Goal: Task Accomplishment & Management: Manage account settings

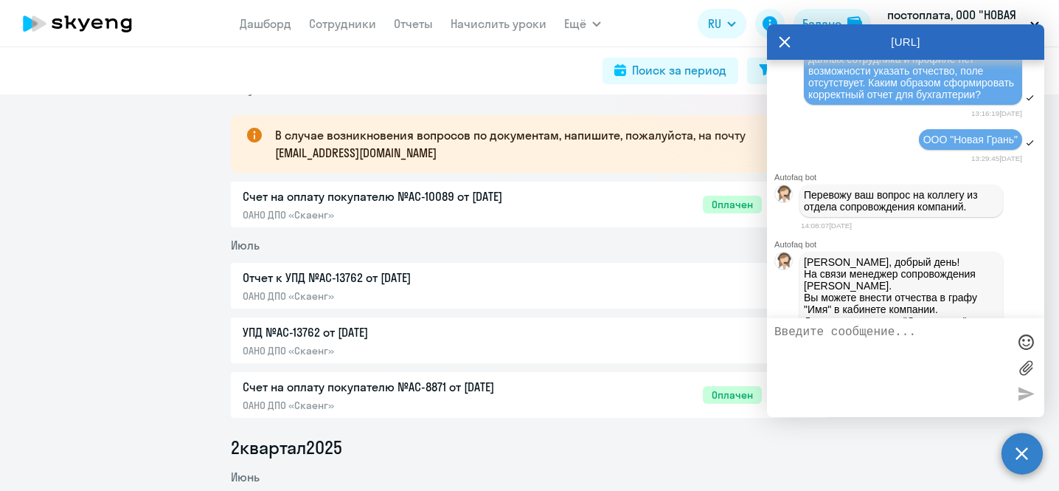
scroll to position [1028, 0]
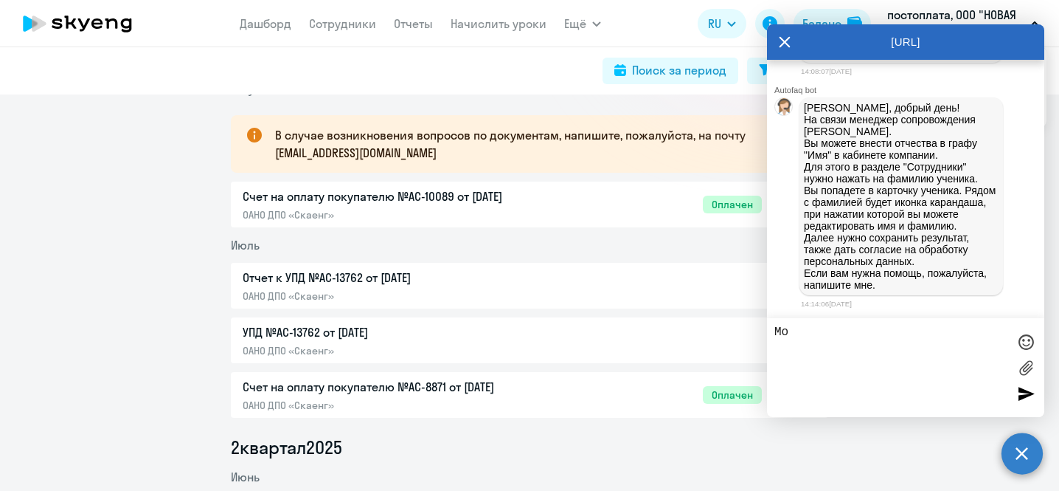
type textarea "М"
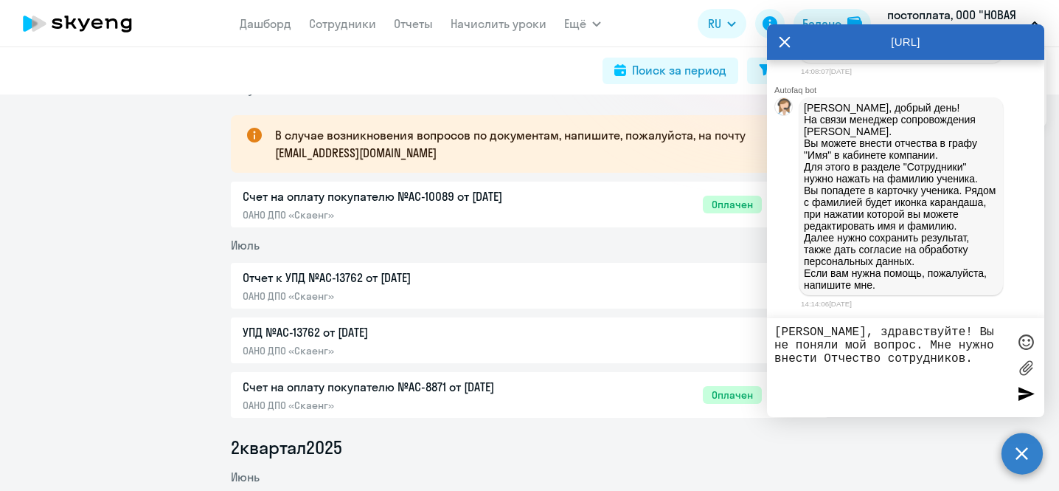
type textarea "[PERSON_NAME], здравствуйте! Вы не поняли мой вопрос. Мне нужно внести Отчество…"
click at [1025, 395] on div at bounding box center [1026, 393] width 22 height 22
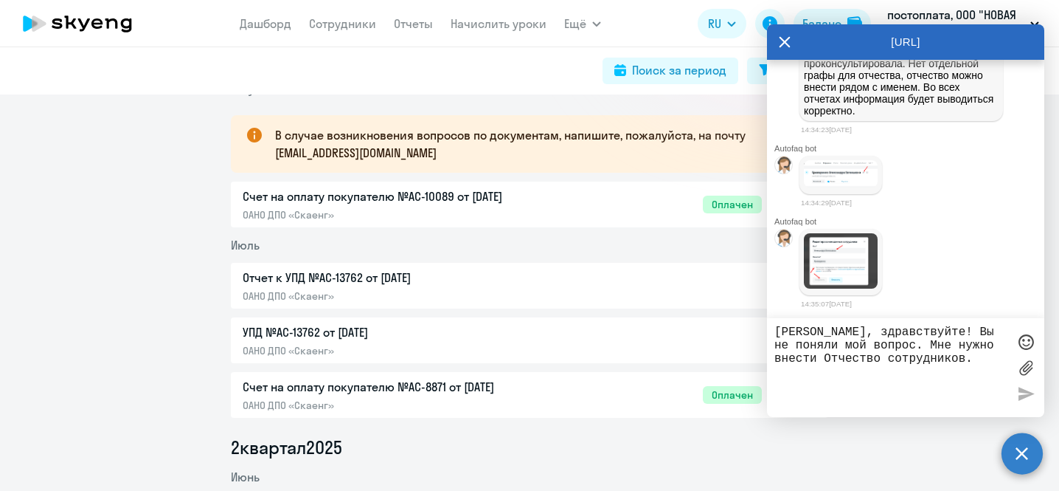
scroll to position [1406, 0]
click at [846, 185] on img at bounding box center [841, 173] width 74 height 27
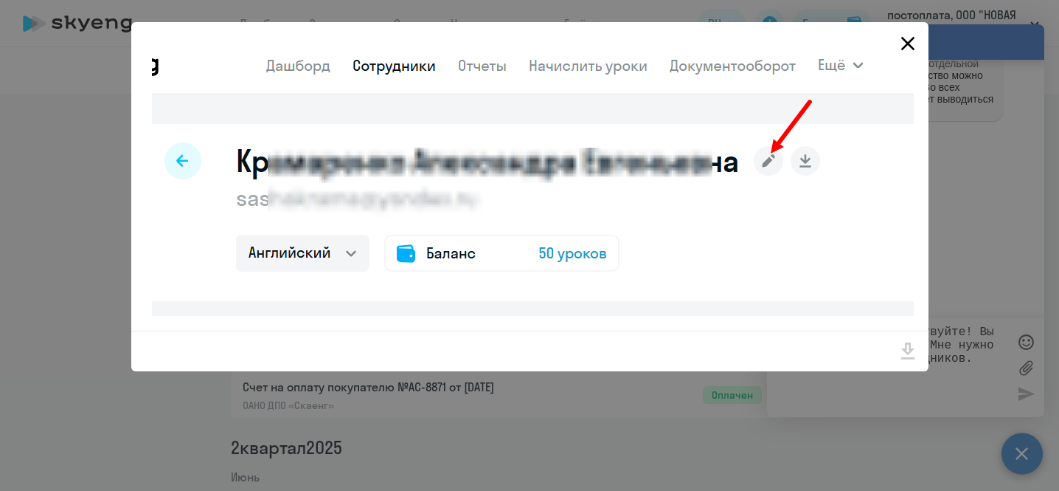
click at [907, 41] on icon "Close" at bounding box center [908, 44] width 24 height 24
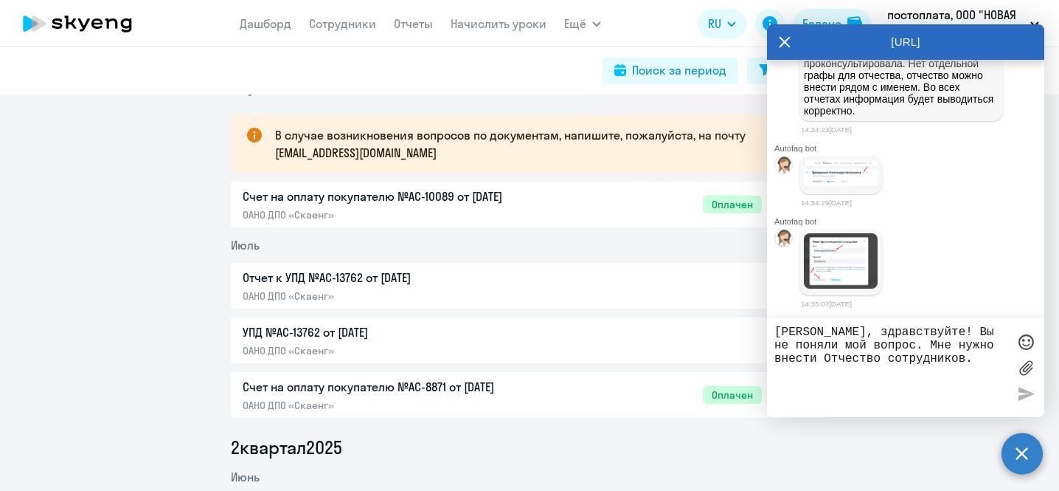
click at [831, 284] on img at bounding box center [841, 261] width 74 height 56
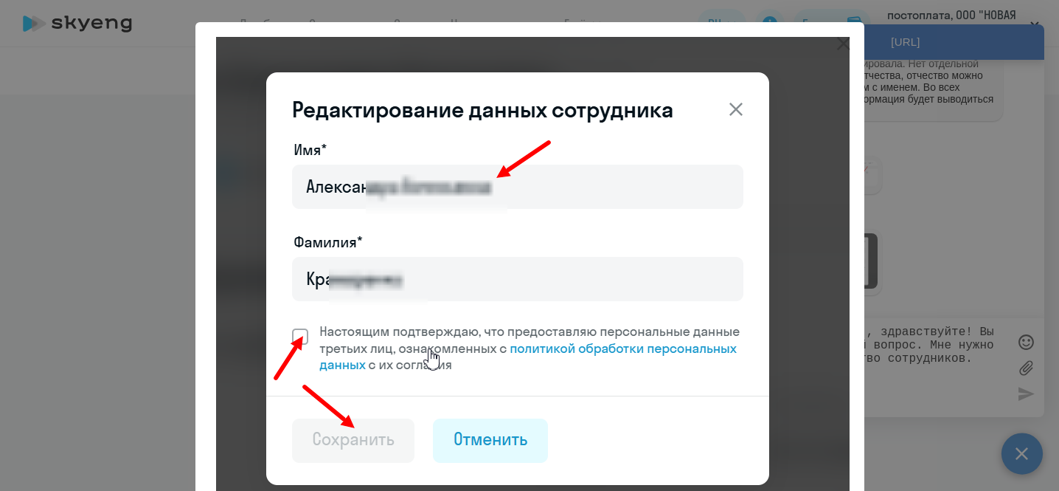
click at [732, 108] on img at bounding box center [533, 277] width 634 height 480
click at [725, 113] on img at bounding box center [533, 277] width 634 height 480
click at [928, 247] on div at bounding box center [529, 245] width 1059 height 491
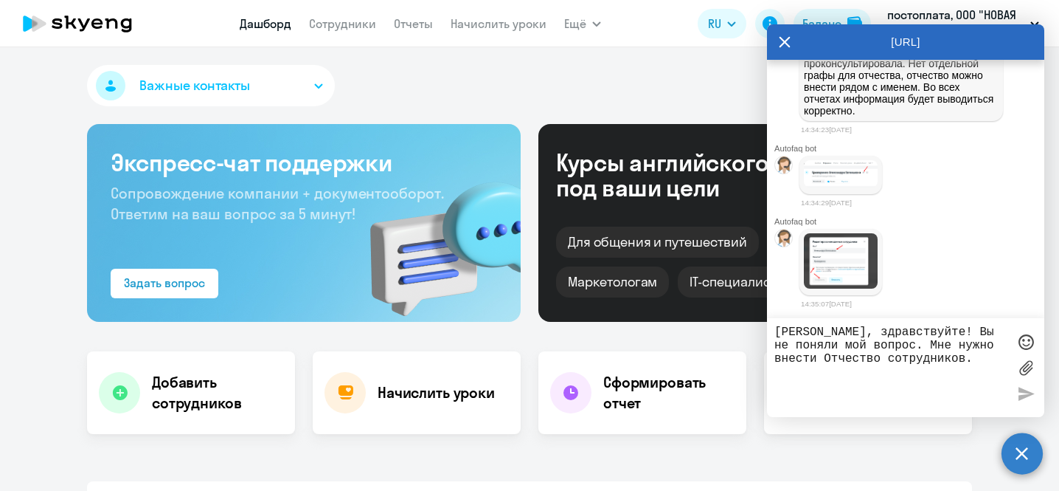
click at [783, 44] on icon at bounding box center [785, 42] width 11 height 11
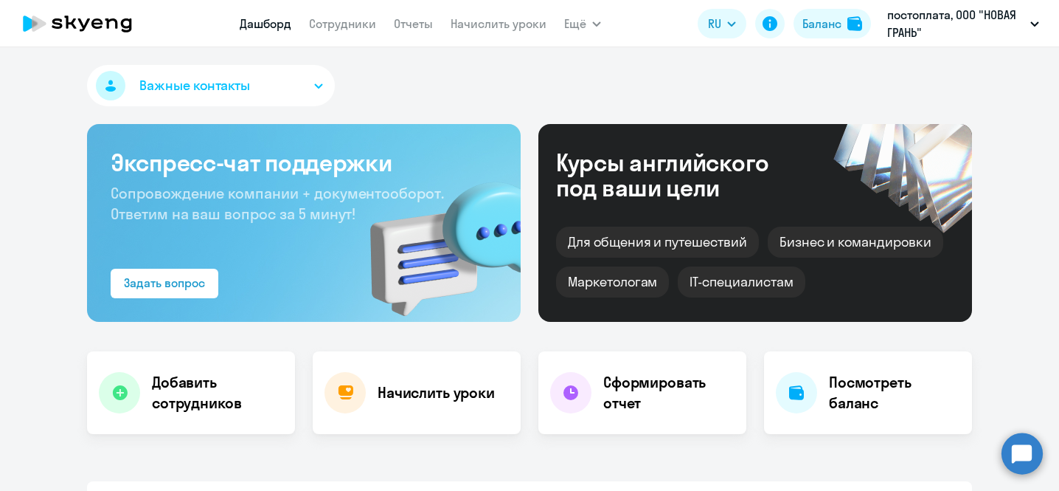
select select "30"
click at [1028, 449] on circle at bounding box center [1022, 452] width 41 height 41
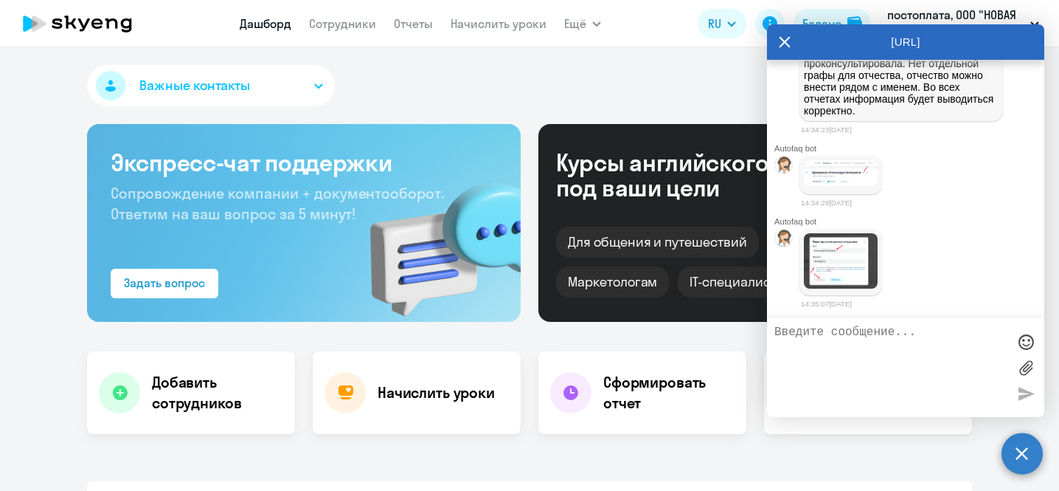
scroll to position [1424, 0]
type textarea "C"
type textarea "Спасибо! Вы ответили на мой вопрос"
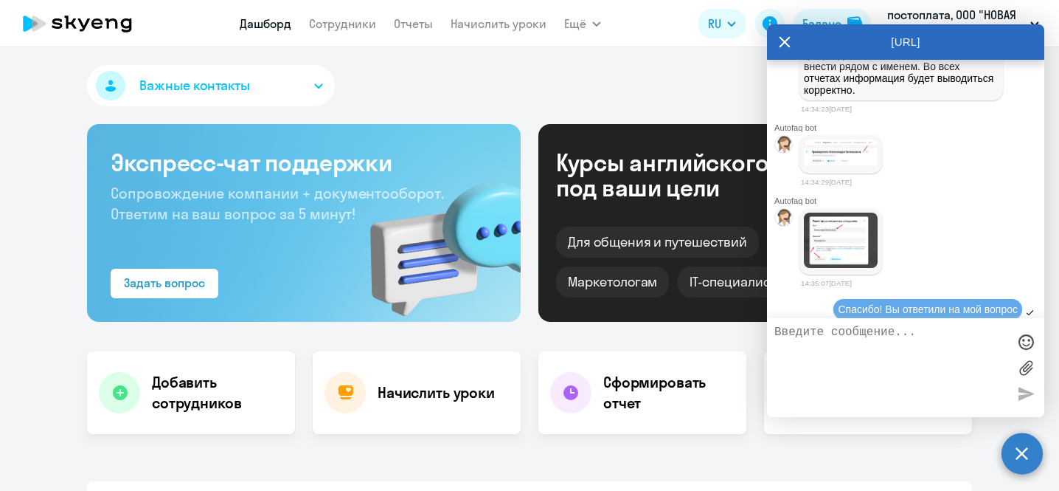
scroll to position [1471, 0]
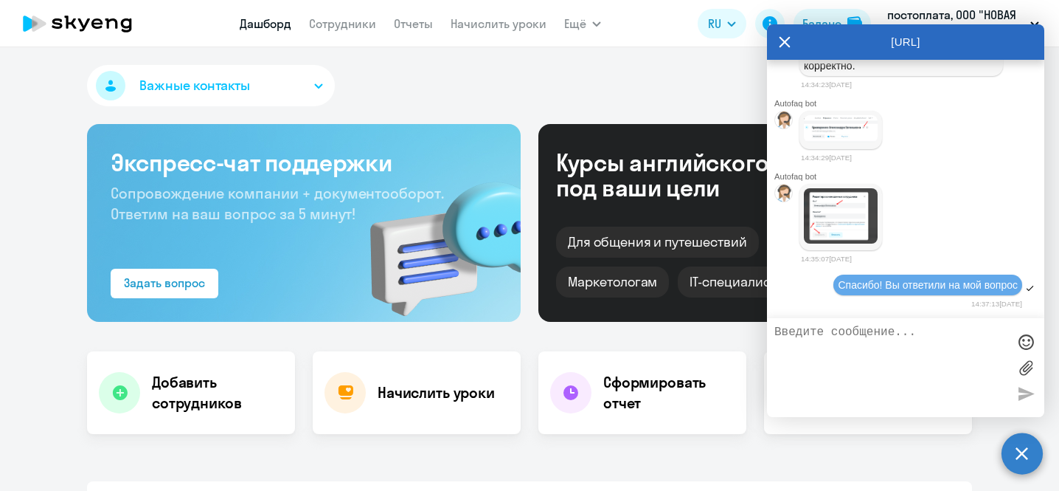
click at [785, 41] on icon at bounding box center [785, 42] width 11 height 11
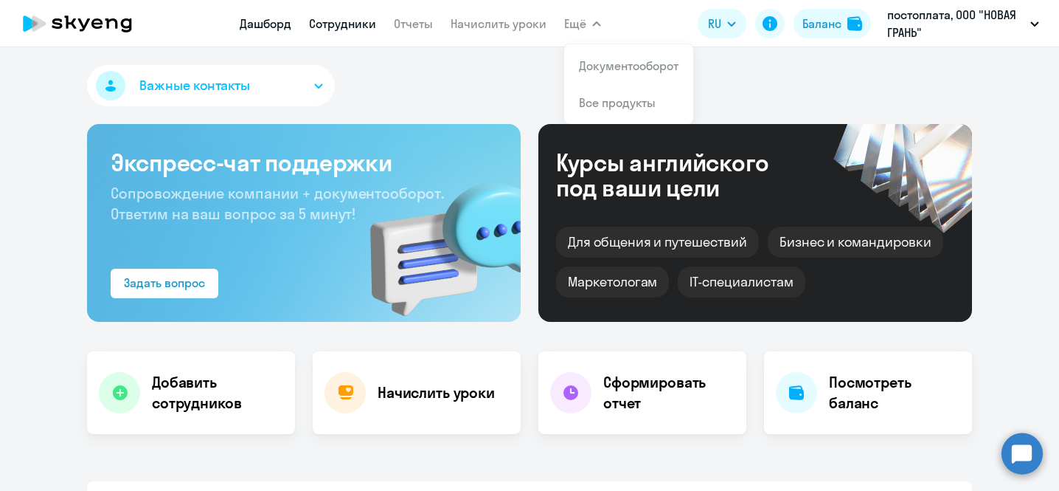
click at [329, 25] on link "Сотрудники" at bounding box center [342, 23] width 67 height 15
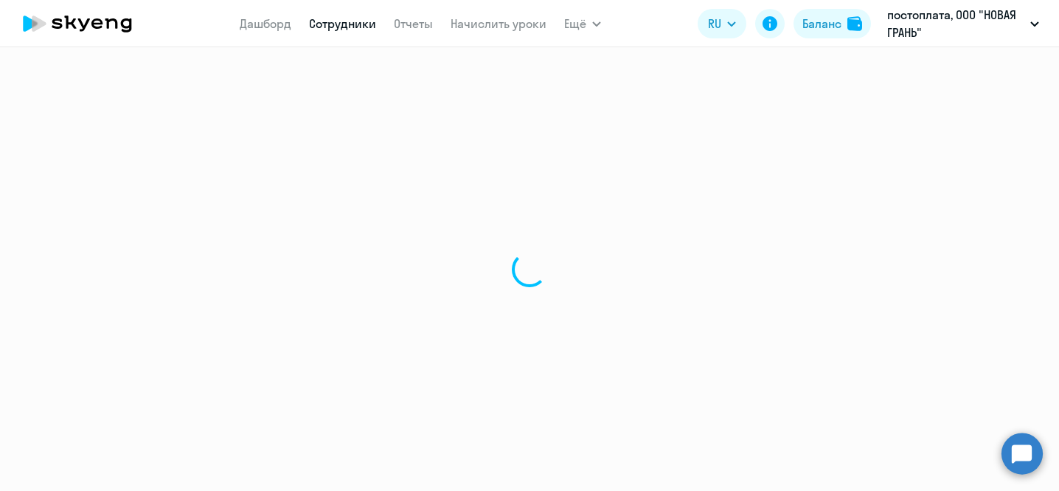
select select "30"
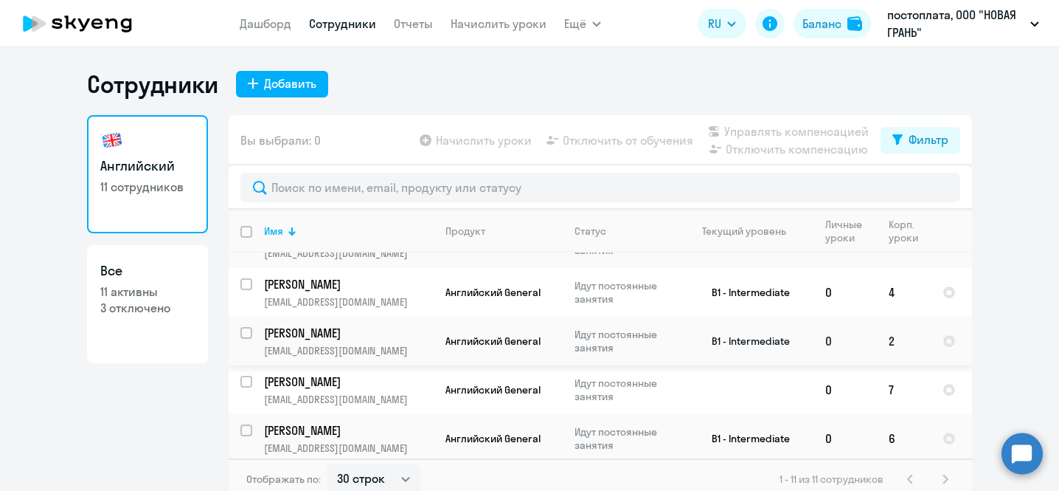
scroll to position [325, 0]
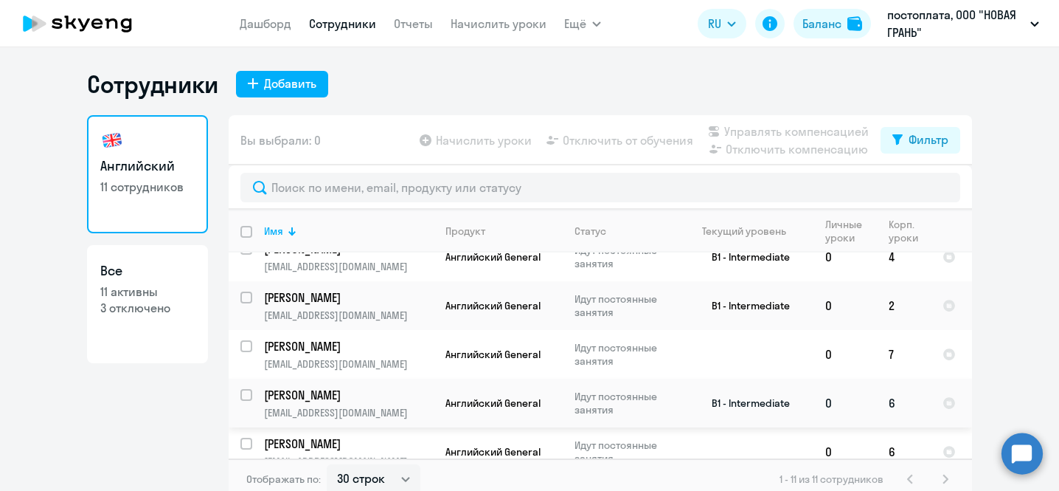
click at [285, 387] on p "[PERSON_NAME]" at bounding box center [347, 395] width 167 height 16
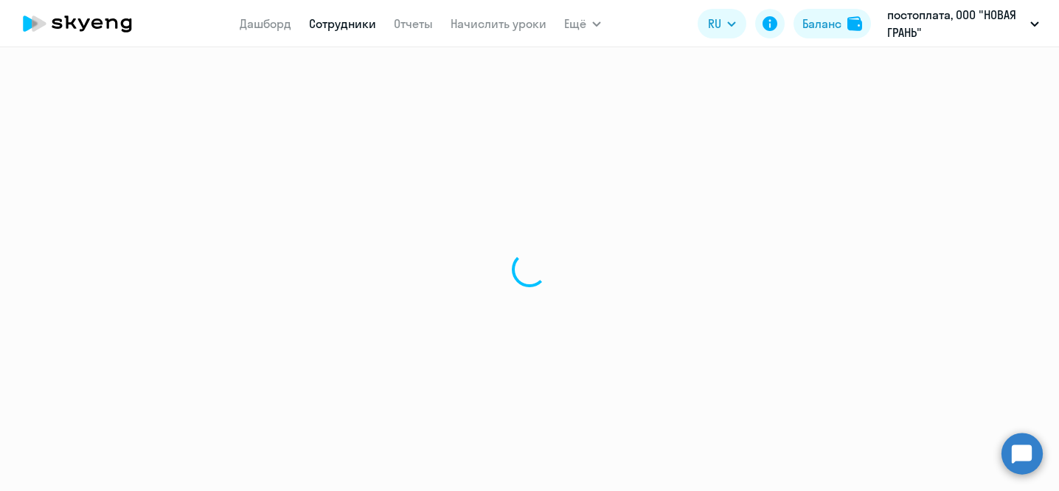
select select "english"
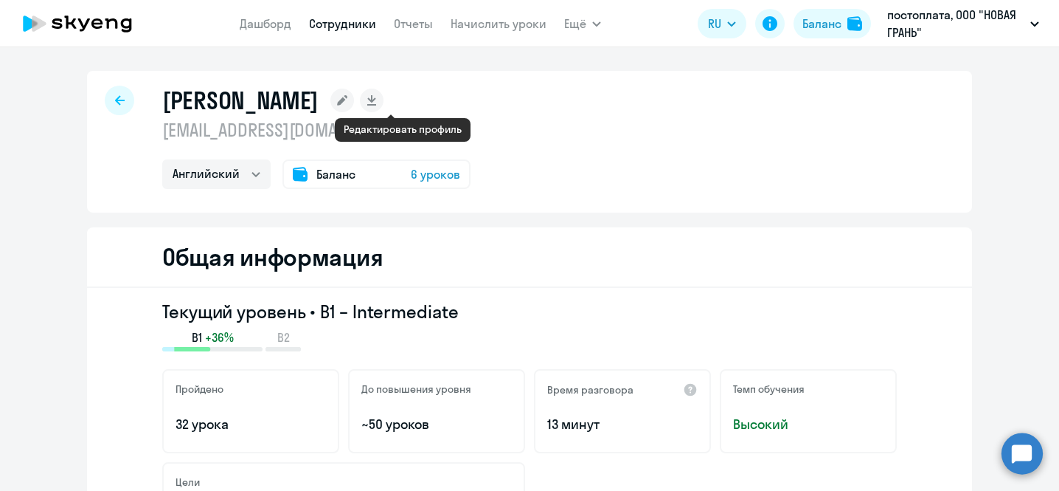
click at [347, 100] on icon at bounding box center [342, 100] width 10 height 10
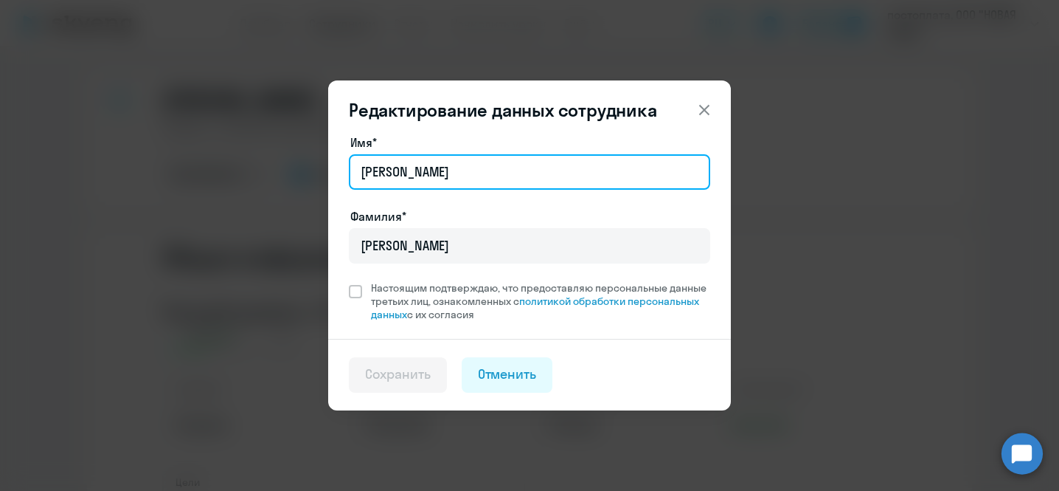
click at [454, 172] on input "[PERSON_NAME]" at bounding box center [529, 171] width 361 height 35
type input "[PERSON_NAME]"
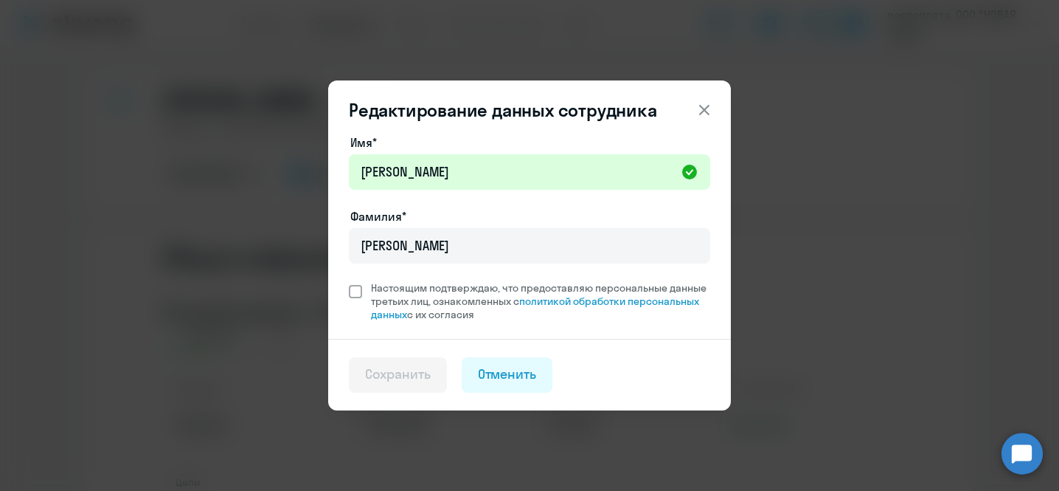
click at [361, 296] on span at bounding box center [355, 291] width 13 height 13
click at [349, 281] on input "Настоящим подтверждаю, что предоставляю персональные данные третьих лиц, ознако…" at bounding box center [348, 280] width 1 height 1
checkbox input "true"
click at [403, 365] on div "Сохранить" at bounding box center [398, 373] width 66 height 19
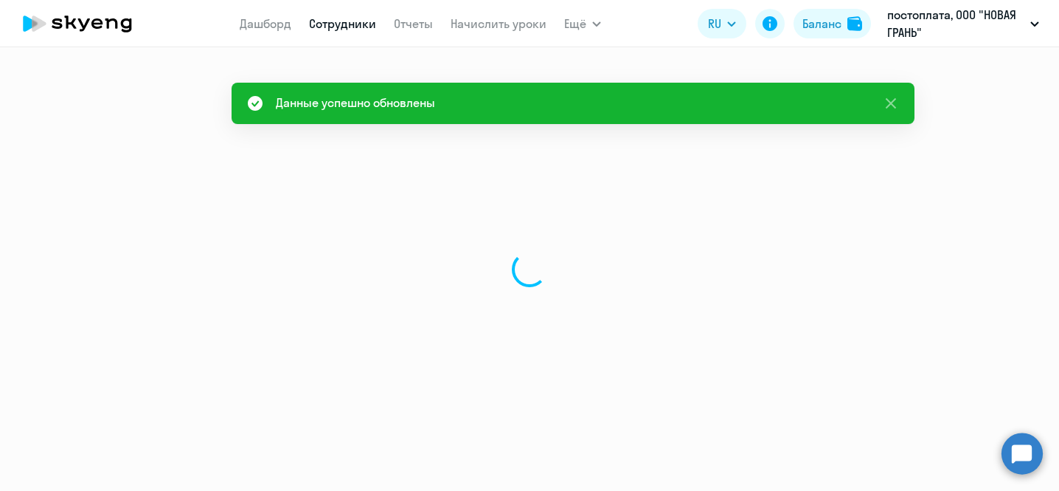
select select "english"
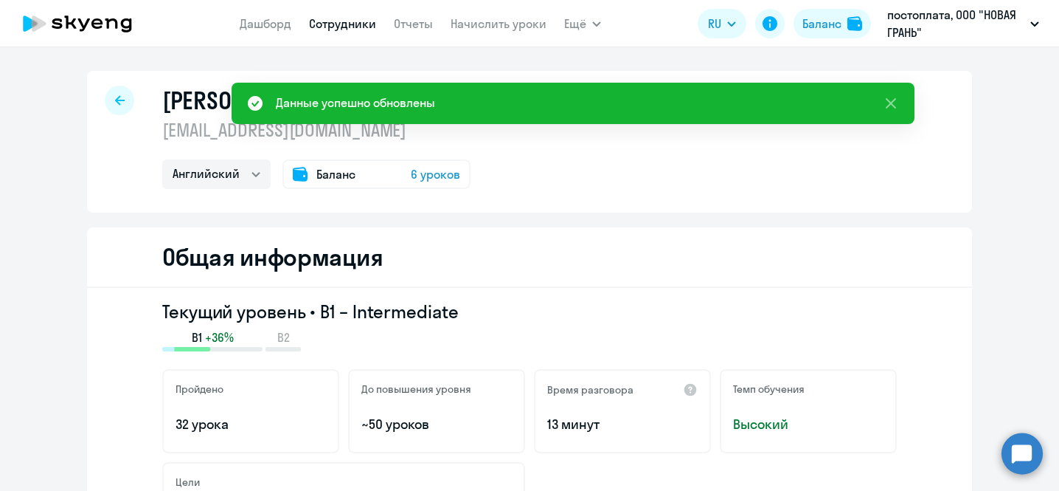
click at [119, 96] on div at bounding box center [120, 101] width 30 height 30
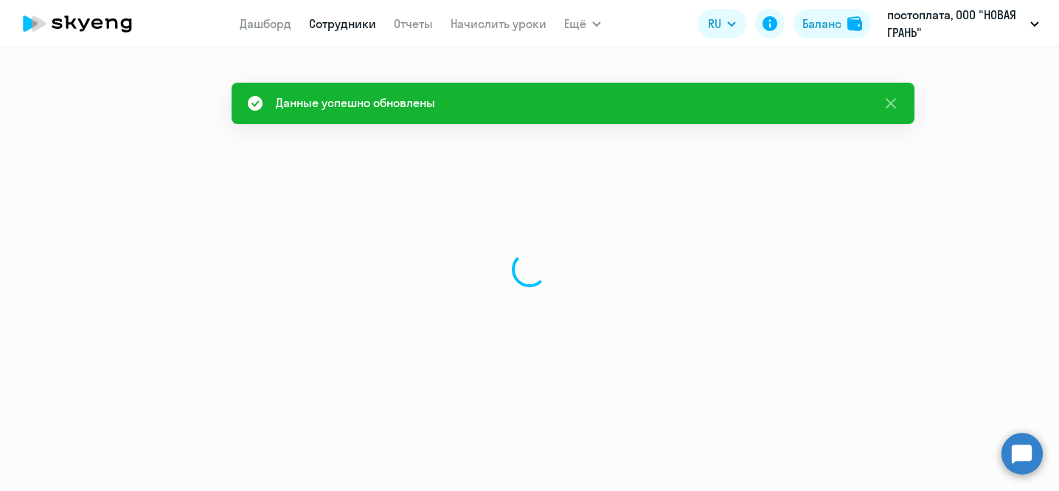
select select "30"
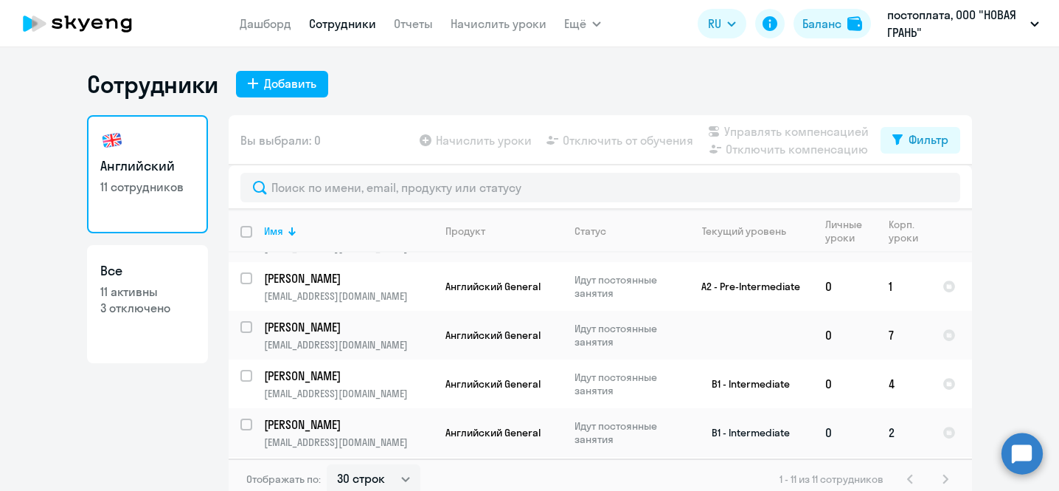
scroll to position [192, 0]
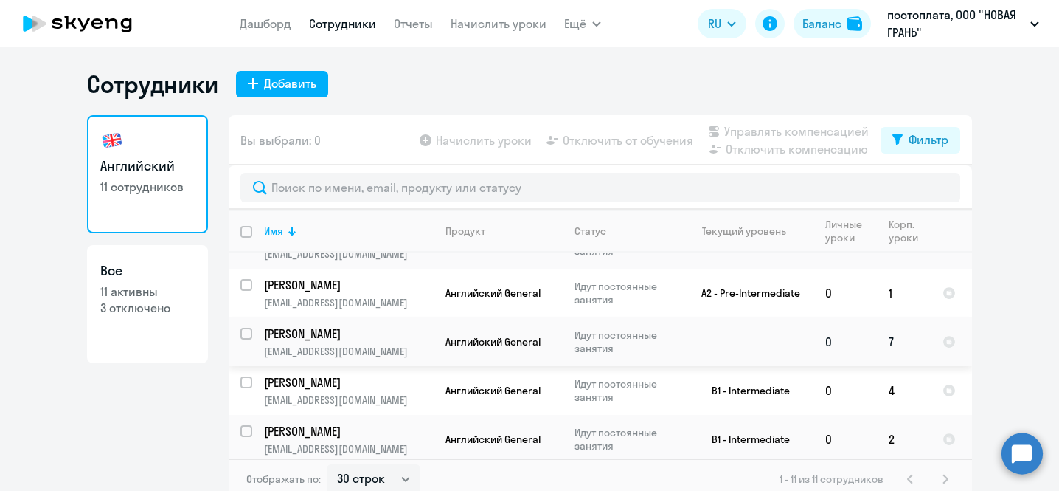
click at [406, 328] on td "[PERSON_NAME] [EMAIL_ADDRESS][DOMAIN_NAME]" at bounding box center [342, 341] width 181 height 49
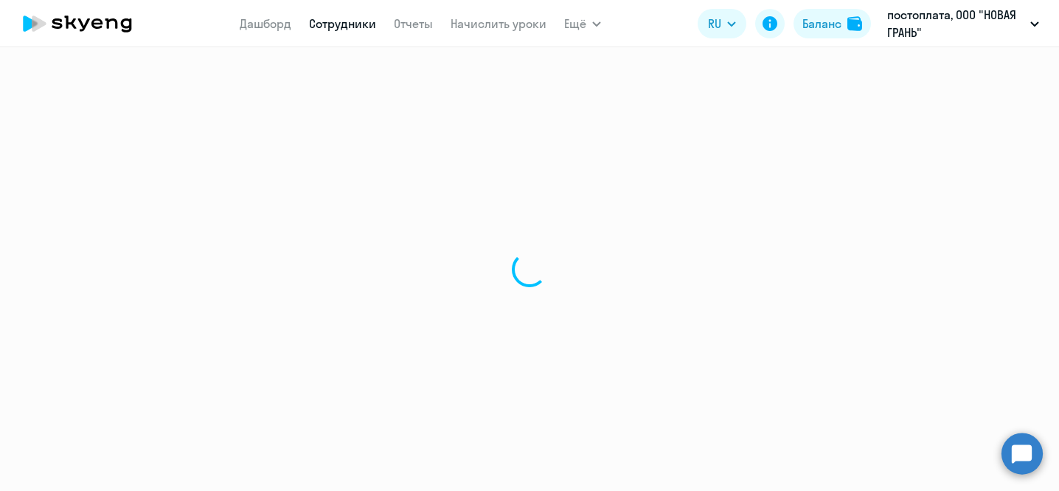
select select "english"
select select "30"
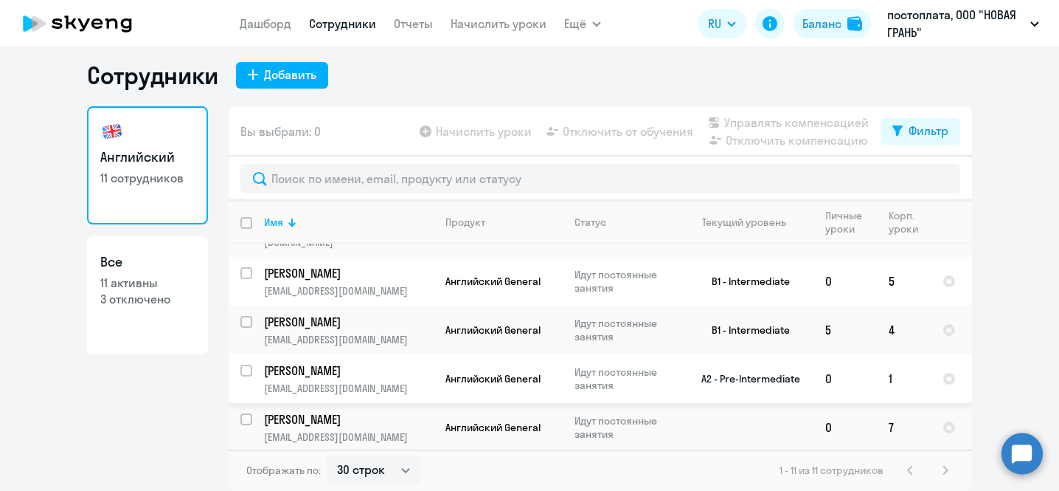
scroll to position [136, 0]
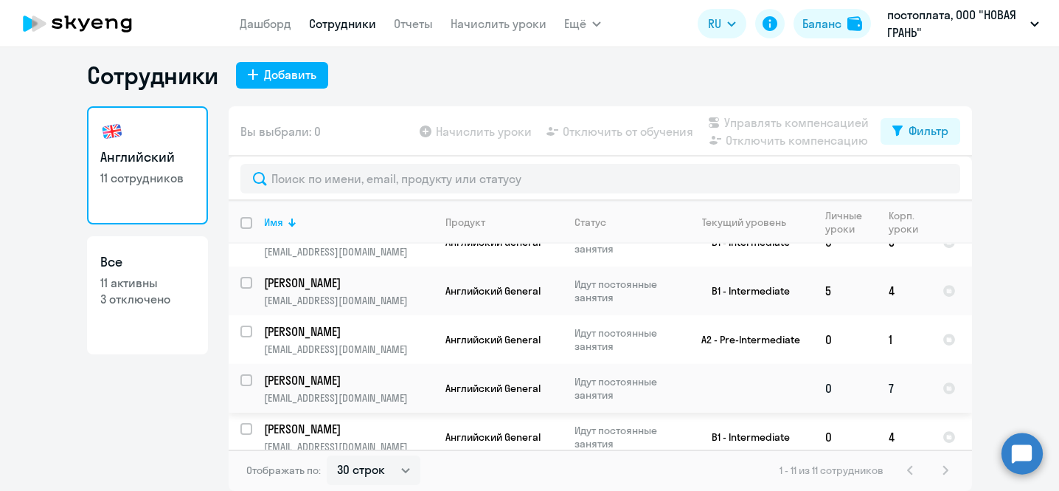
click at [243, 374] on input "select row 38560879" at bounding box center [255, 389] width 30 height 30
checkbox input "true"
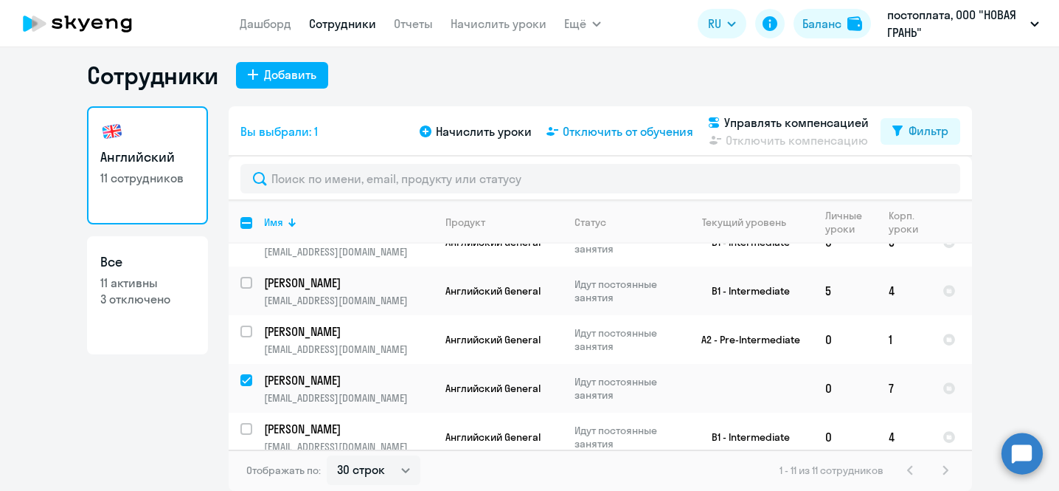
click at [631, 134] on span "Отключить от обучения" at bounding box center [628, 131] width 131 height 18
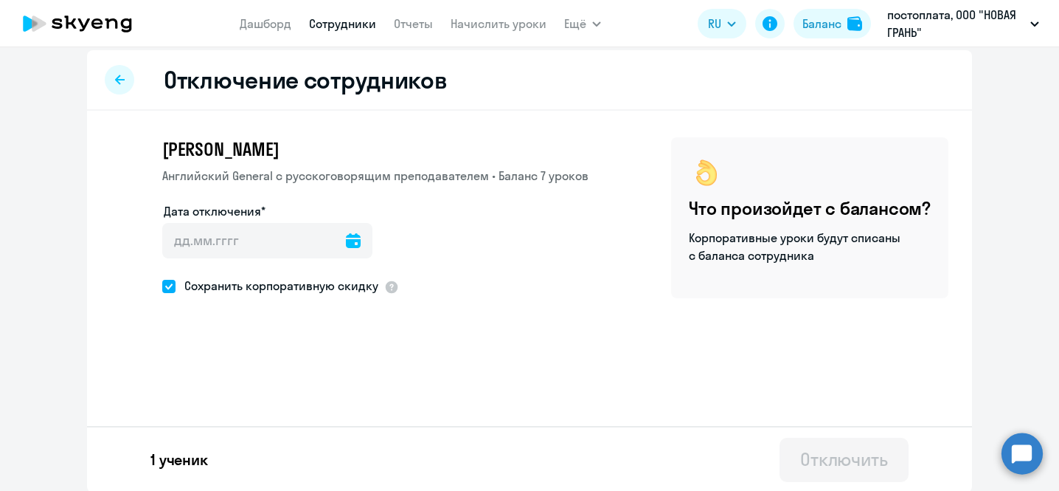
scroll to position [10, 0]
click at [346, 239] on icon at bounding box center [353, 239] width 15 height 15
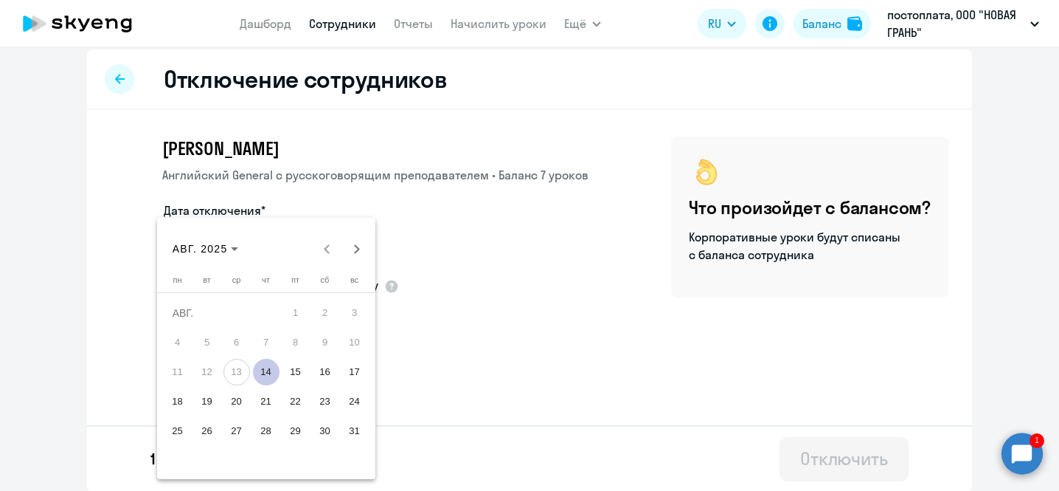
click at [240, 370] on span "13" at bounding box center [237, 371] width 27 height 27
click at [267, 371] on span "14" at bounding box center [266, 371] width 27 height 27
type input "[DATE]"
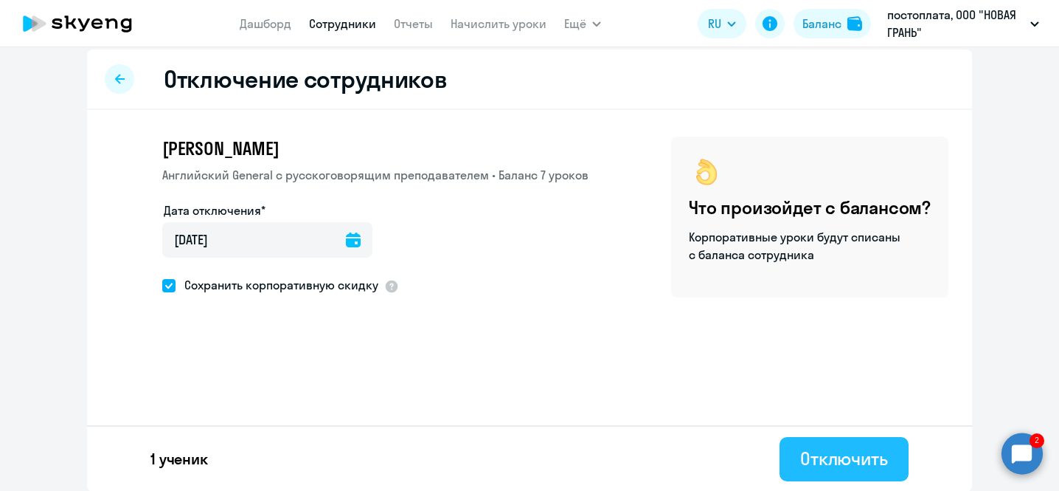
click at [830, 451] on div "Отключить" at bounding box center [844, 458] width 88 height 24
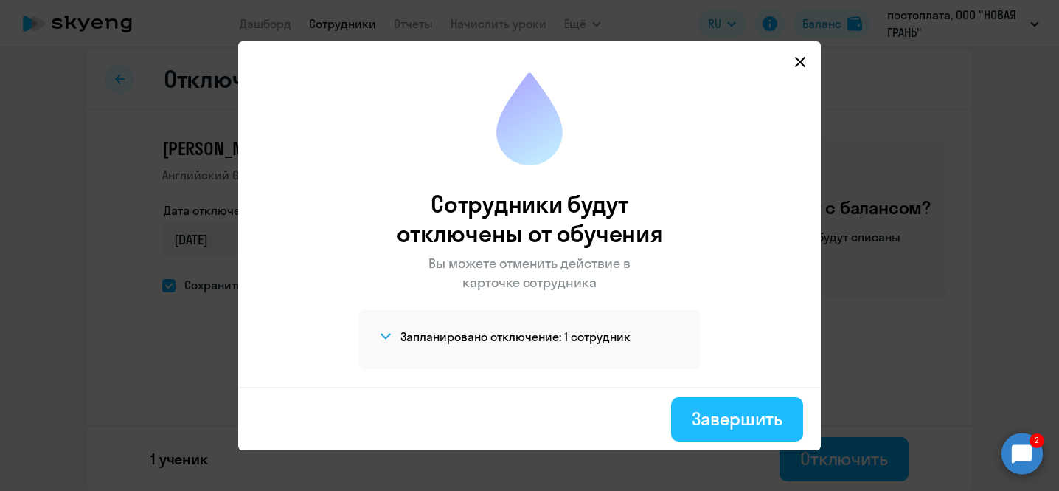
click at [759, 419] on div "Завершить" at bounding box center [737, 418] width 91 height 24
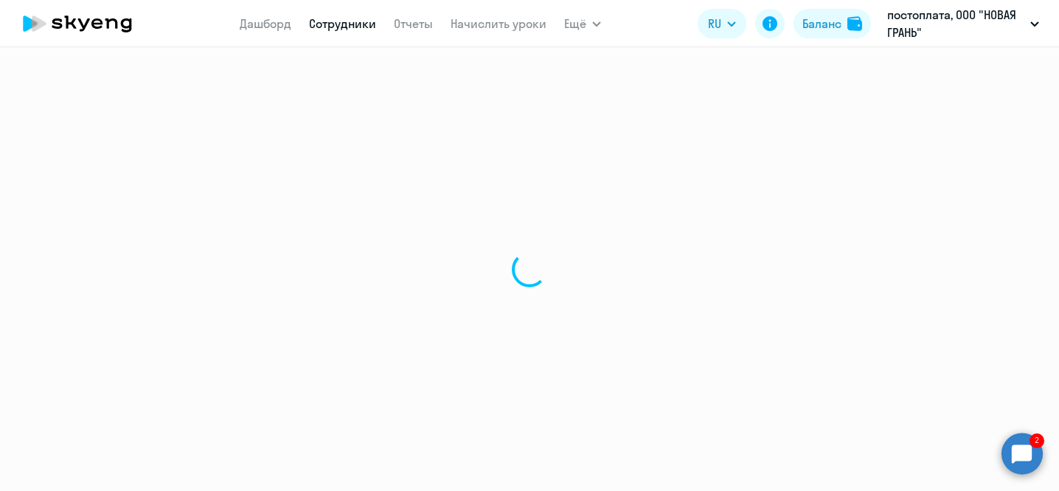
select select "30"
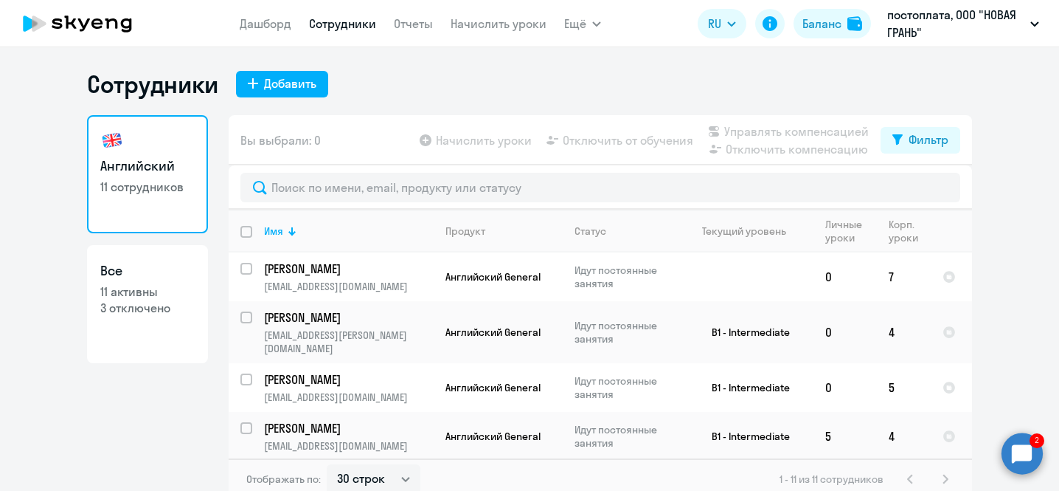
drag, startPoint x: 1047, startPoint y: 157, endPoint x: 1058, endPoint y: 153, distance: 11.7
click at [1047, 157] on ng-component "Сотрудники Добавить Английский 11 сотрудников Все 11 активны 3 отключено Вы выб…" at bounding box center [529, 284] width 1059 height 430
